Goal: Task Accomplishment & Management: Use online tool/utility

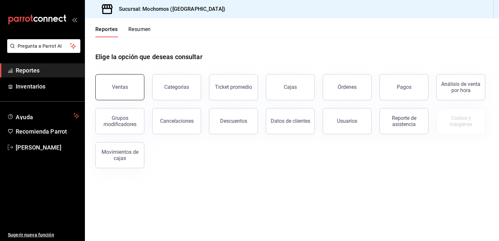
click at [130, 78] on button "Ventas" at bounding box center [119, 87] width 49 height 26
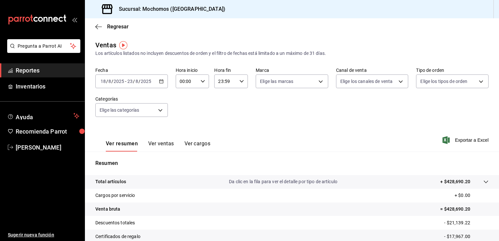
click at [161, 79] on div "[DATE] [DATE] - [DATE] [DATE]" at bounding box center [131, 81] width 73 height 14
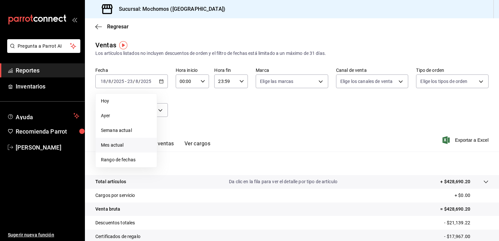
click at [118, 144] on span "Mes actual" at bounding box center [126, 145] width 51 height 7
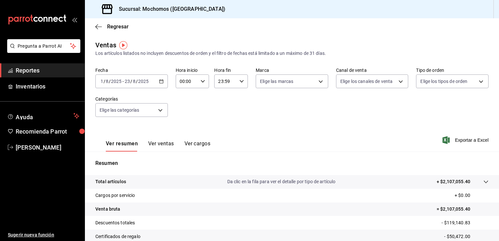
click at [161, 82] on icon "button" at bounding box center [161, 81] width 5 height 5
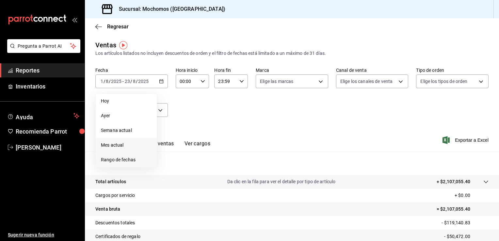
click at [121, 160] on span "Rango de fechas" at bounding box center [126, 159] width 51 height 7
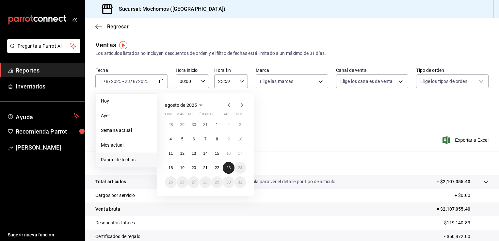
click at [230, 167] on abbr "23" at bounding box center [228, 168] width 4 height 5
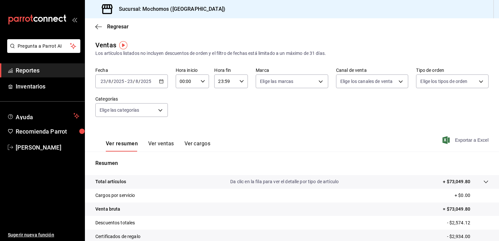
click at [455, 137] on span "Exportar a Excel" at bounding box center [466, 140] width 45 height 8
